Goal: Information Seeking & Learning: Learn about a topic

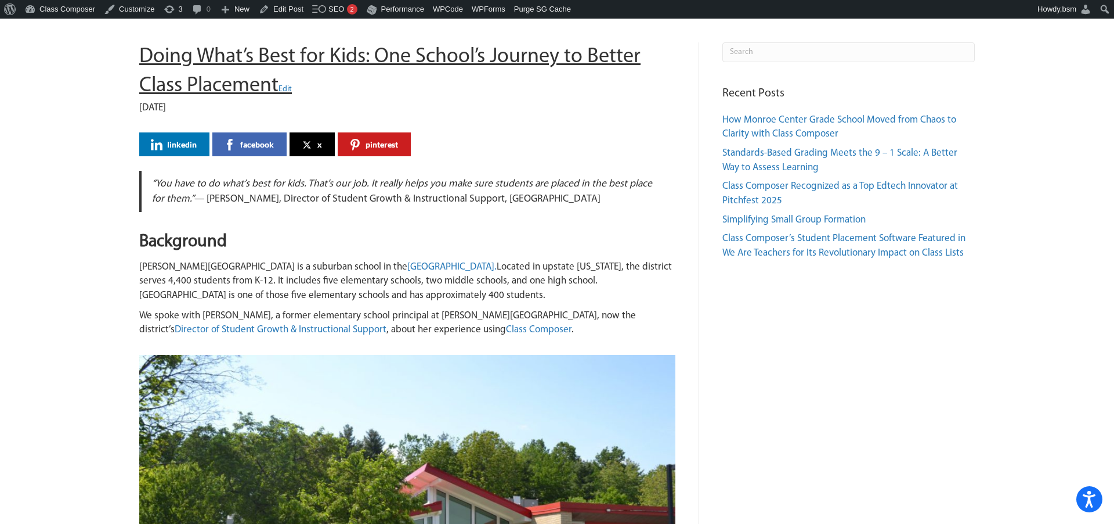
scroll to position [89, 0]
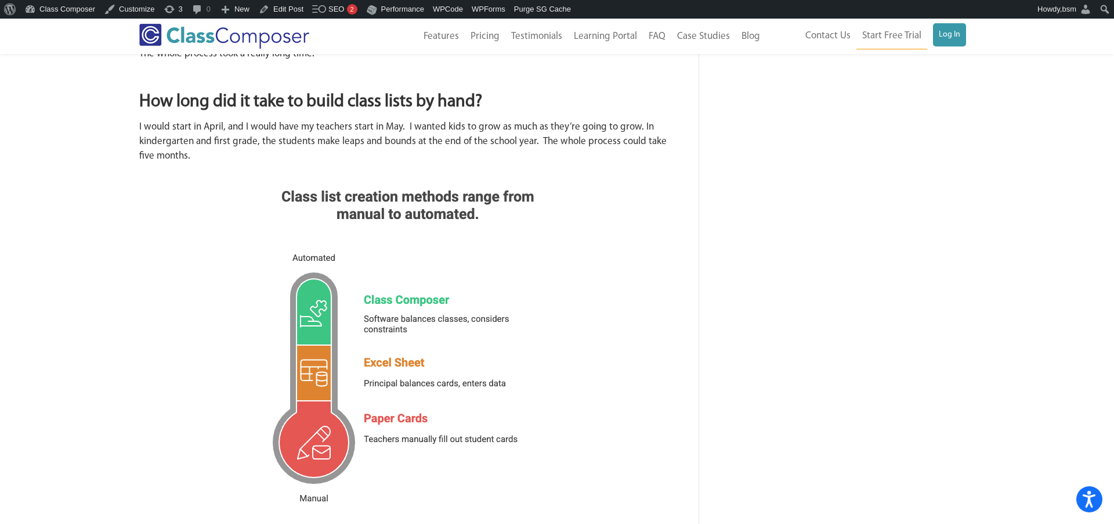
scroll to position [712, 0]
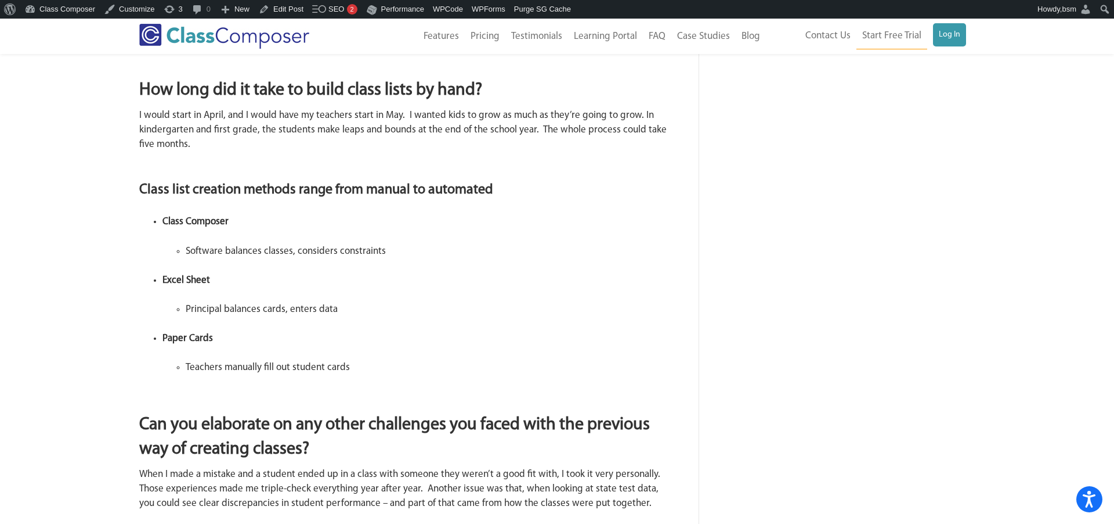
scroll to position [697, 0]
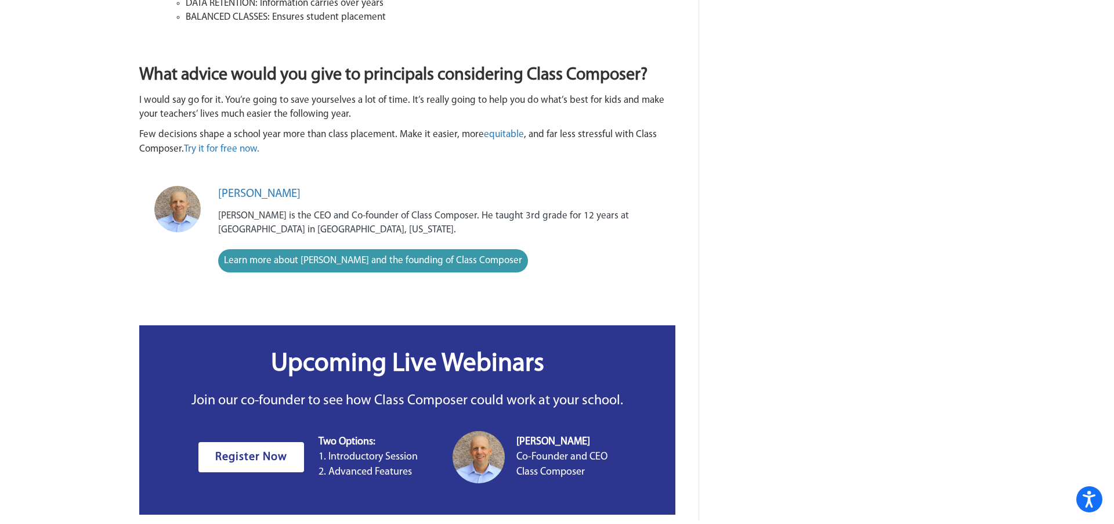
scroll to position [2354, 0]
